Goal: Transaction & Acquisition: Purchase product/service

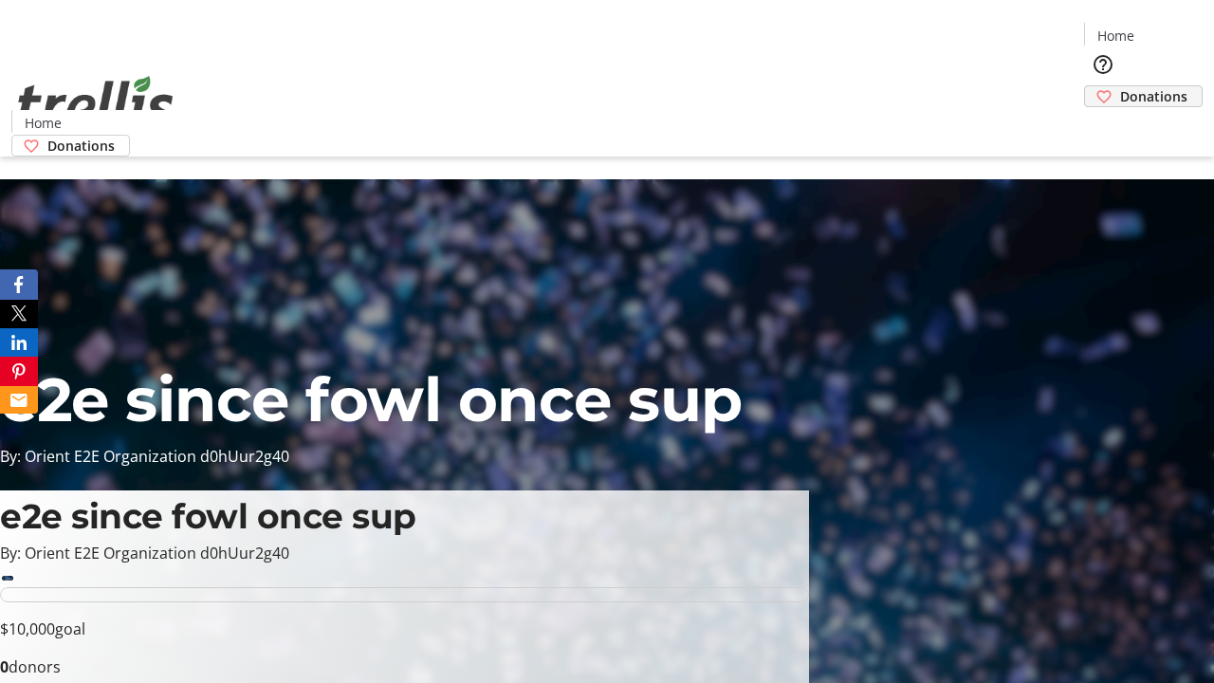
click at [1120, 86] on span "Donations" at bounding box center [1153, 96] width 67 height 20
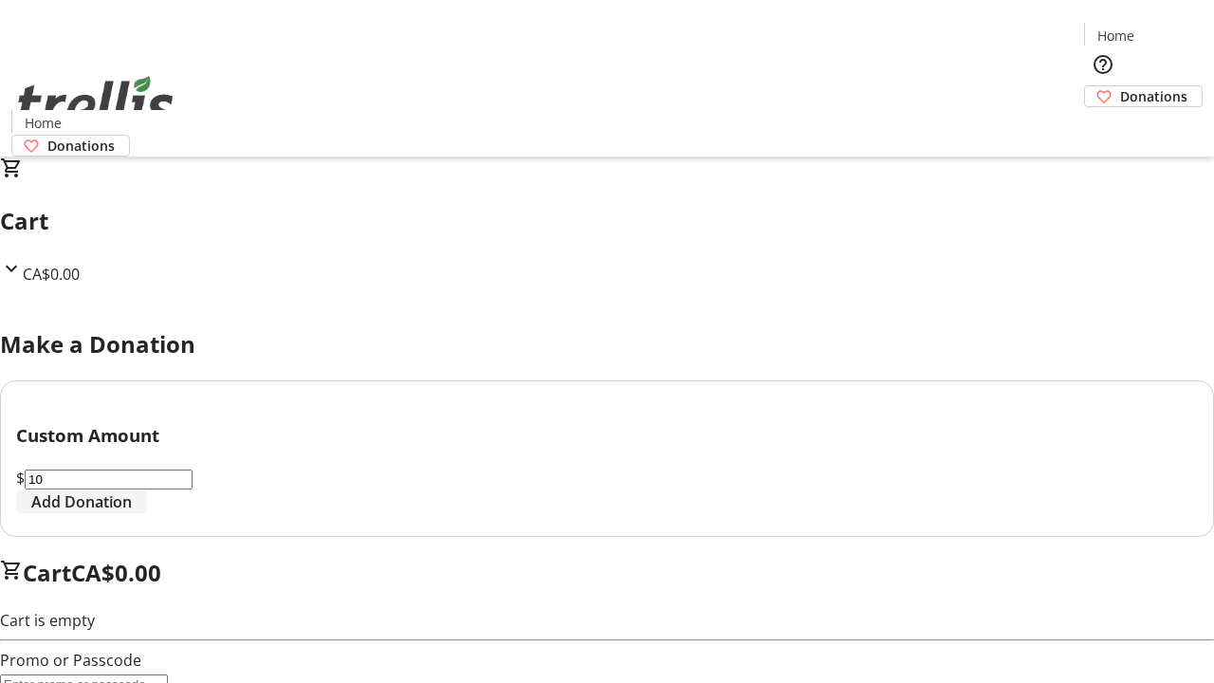
click at [132, 513] on span "Add Donation" at bounding box center [81, 501] width 101 height 23
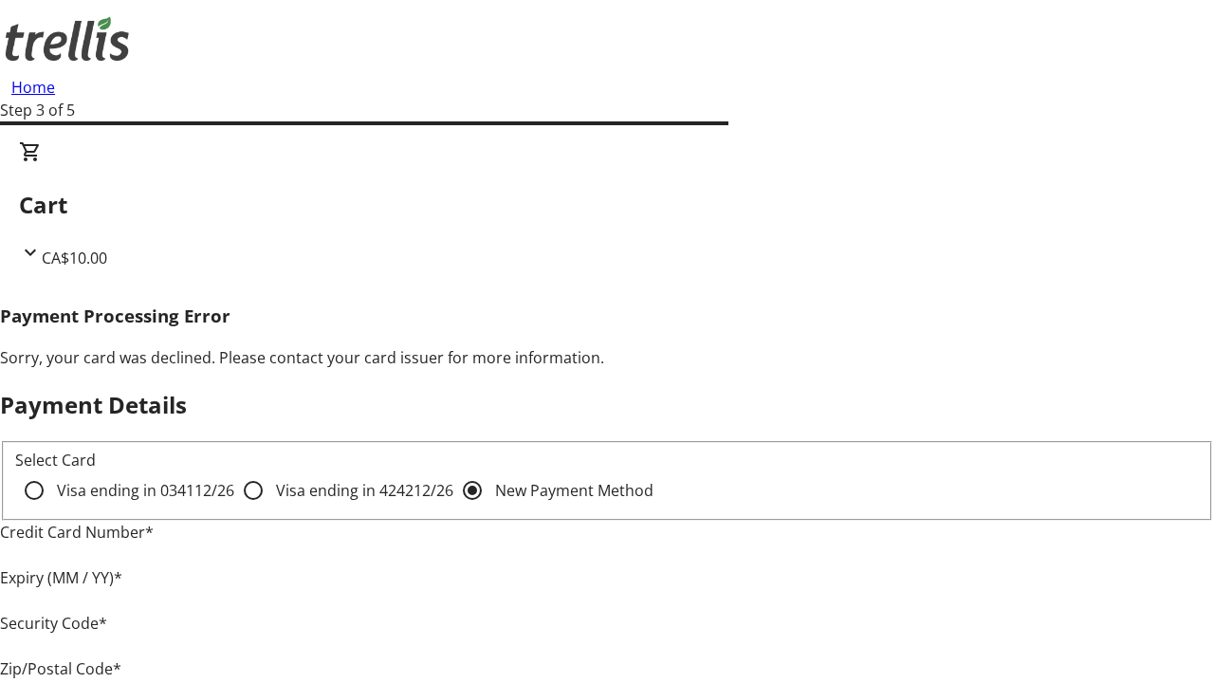
click at [234, 507] on input "Visa ending in 4242 12/26" at bounding box center [253, 490] width 38 height 38
radio input "true"
